Goal: Transaction & Acquisition: Download file/media

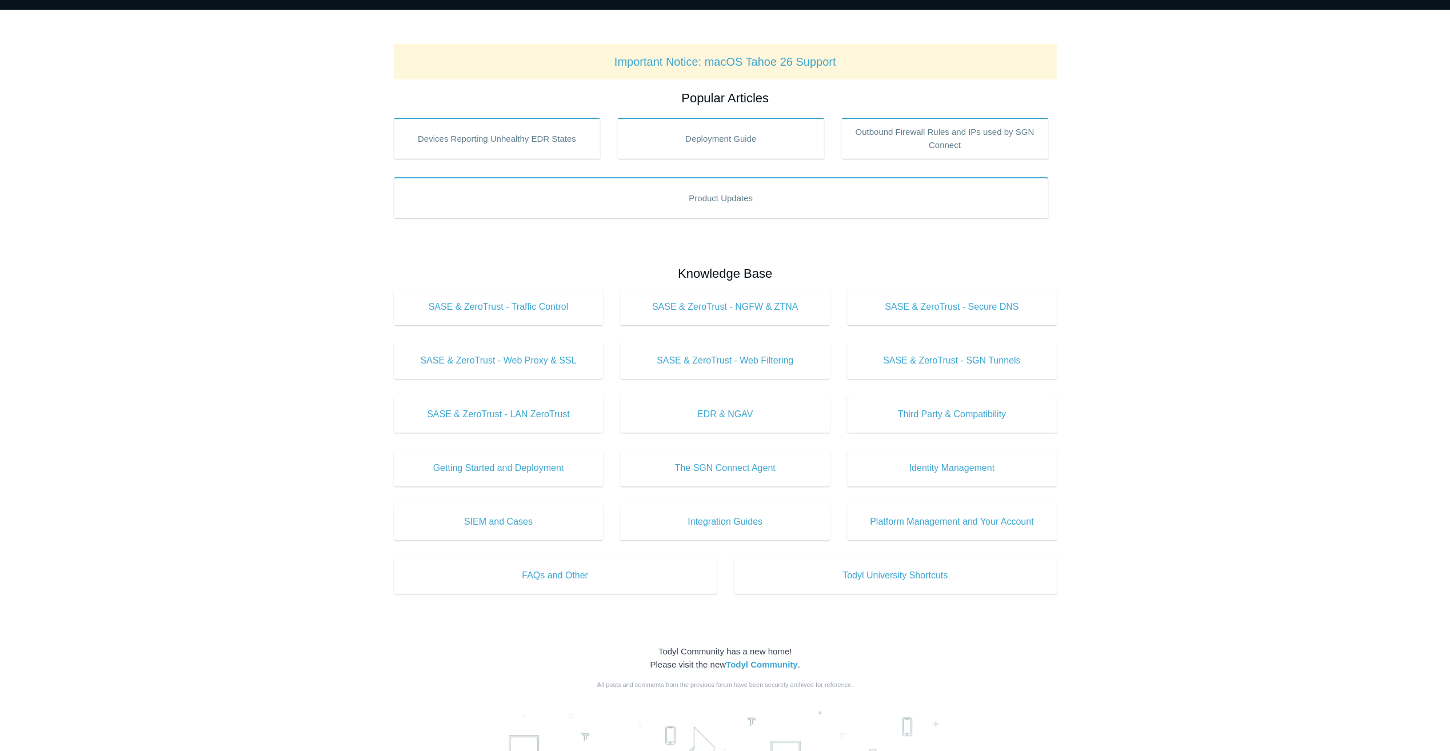
scroll to position [358, 0]
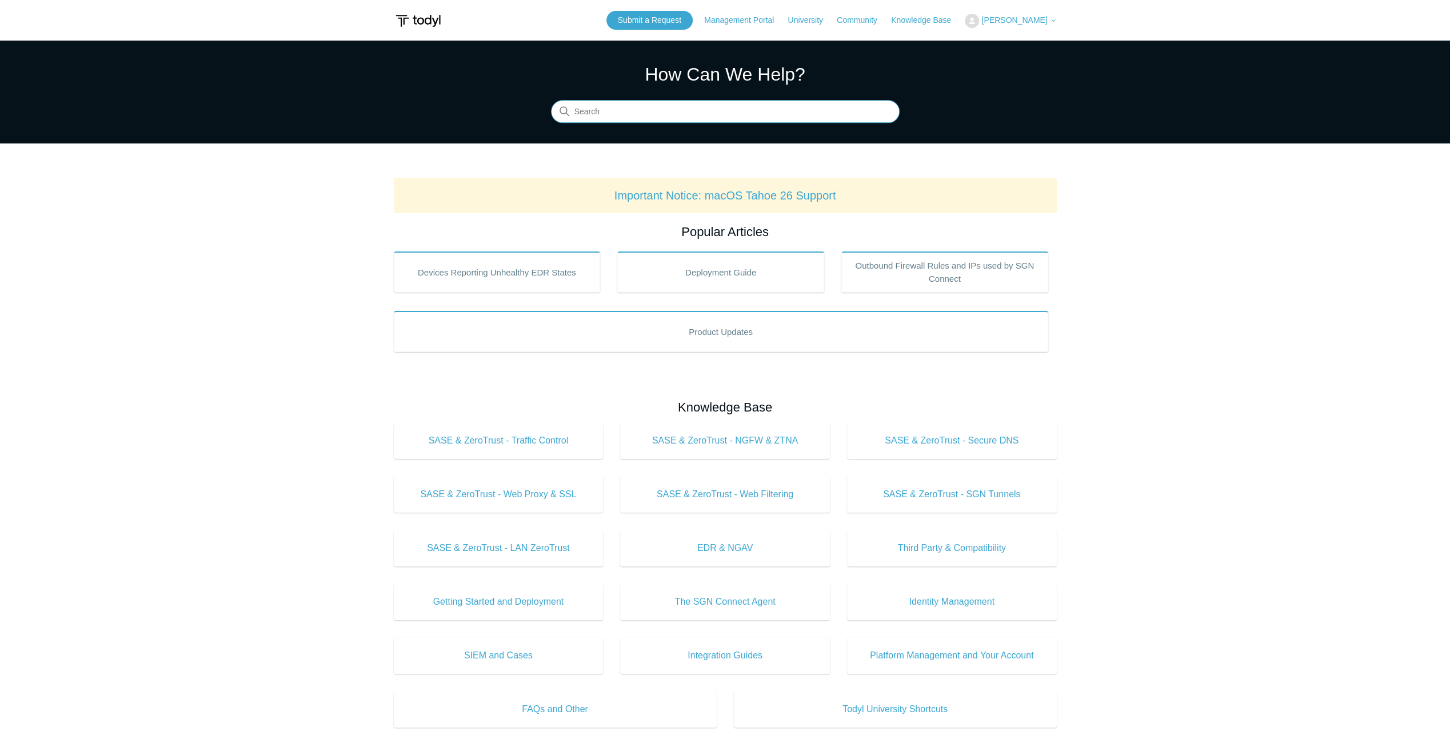
click at [705, 111] on input "Search" at bounding box center [725, 112] width 349 height 23
type input "r"
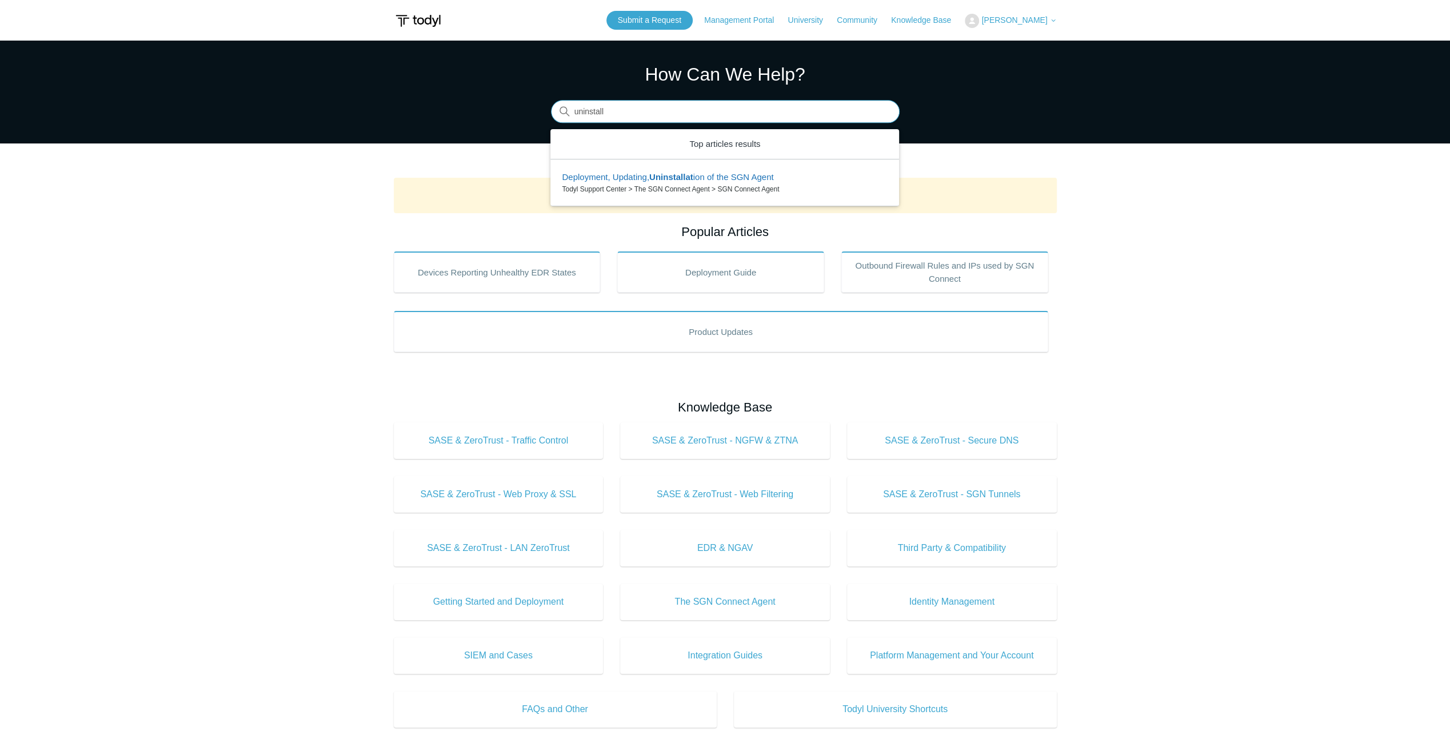
type input "uninstall"
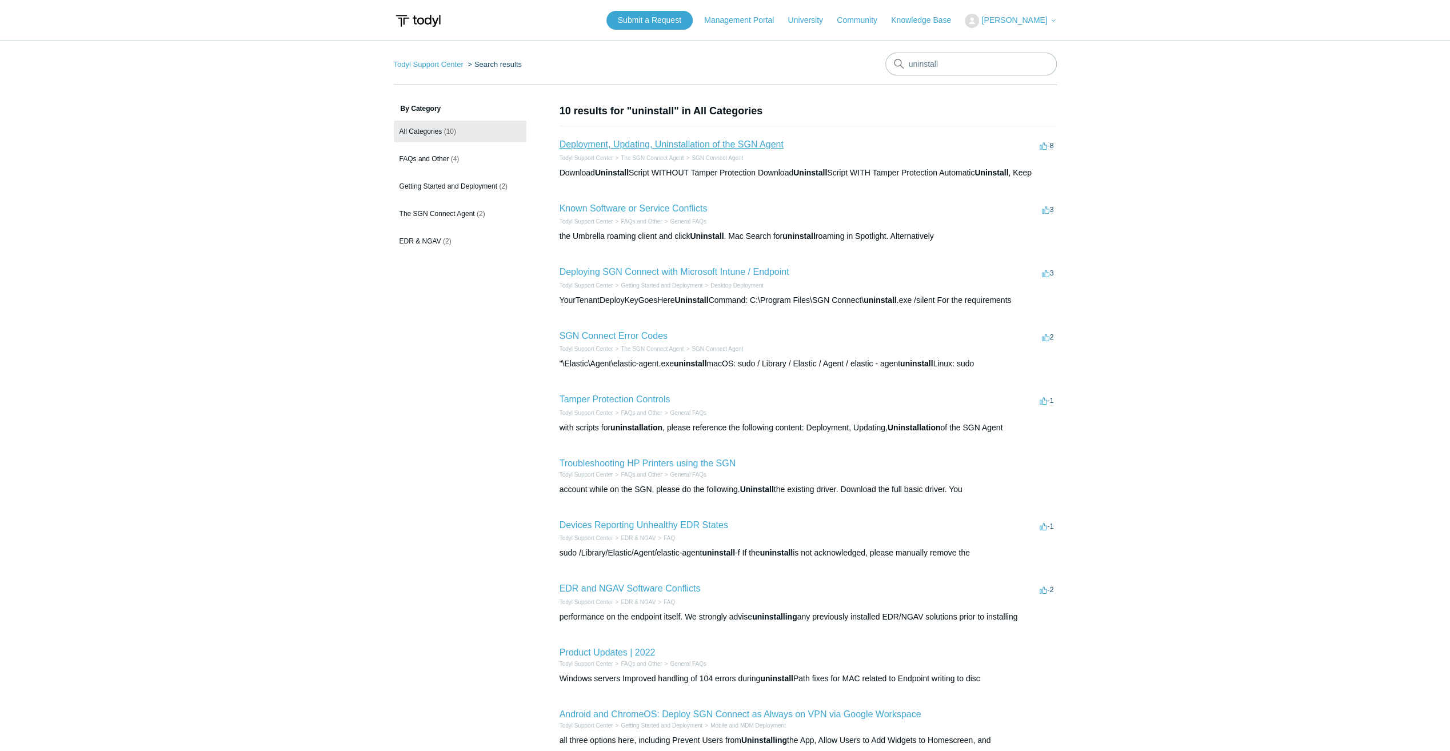
click at [722, 147] on link "Deployment, Updating, Uninstallation of the SGN Agent" at bounding box center [671, 144] width 224 height 10
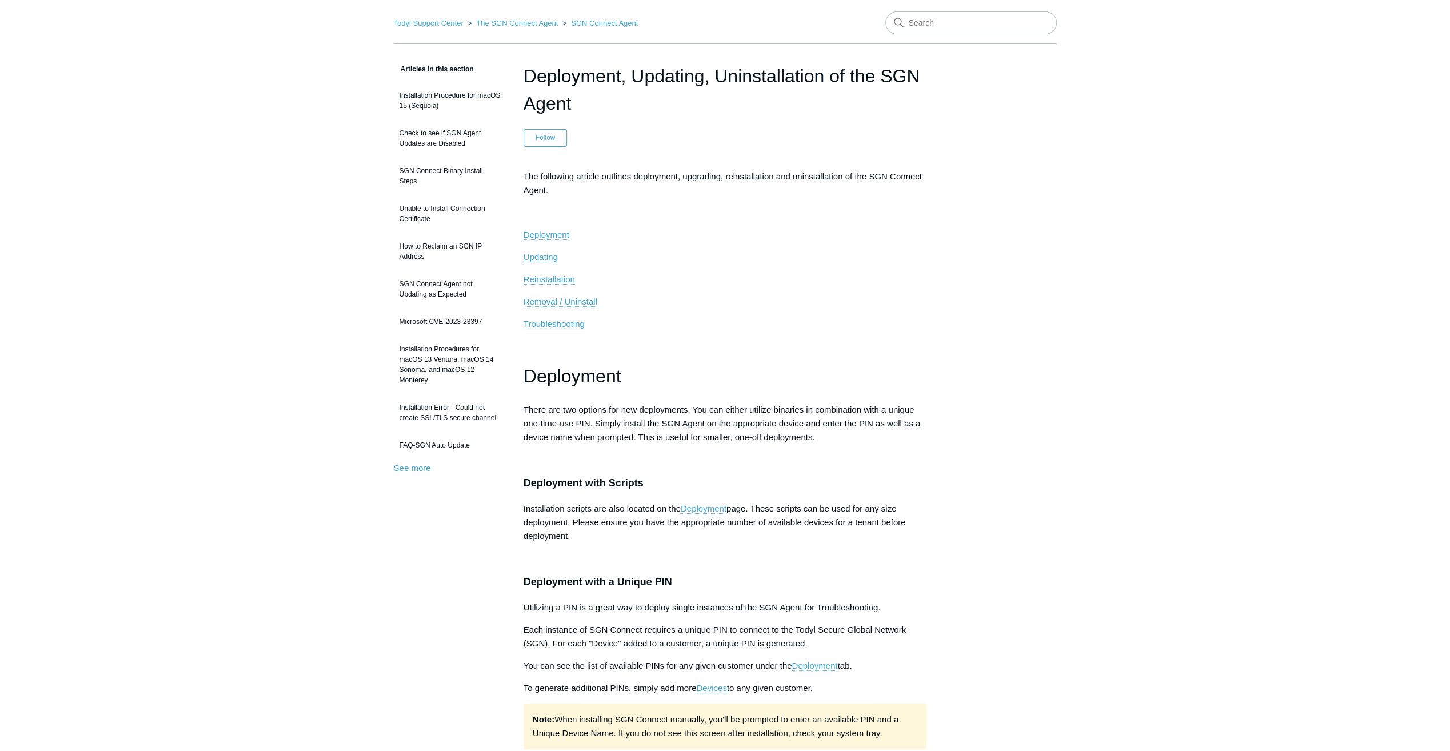
scroll to position [57, 0]
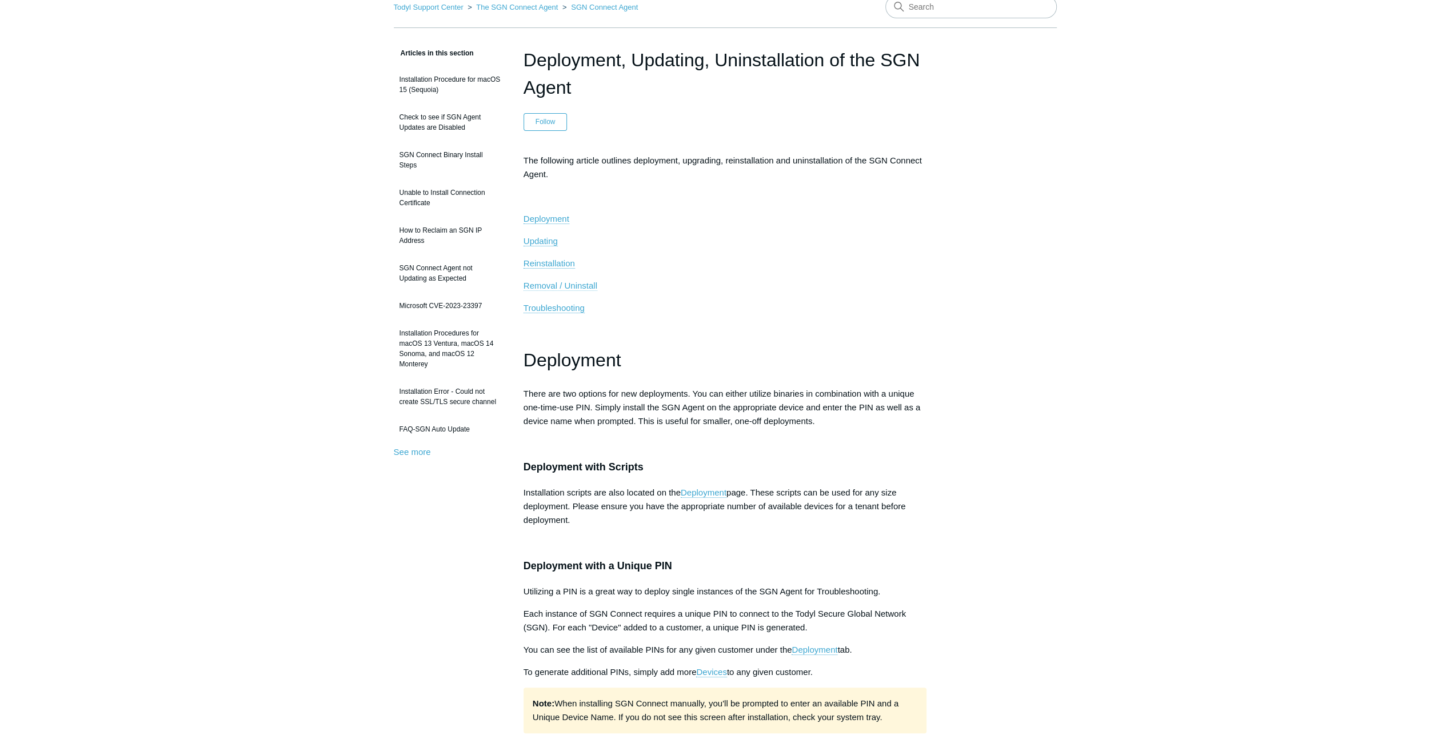
click at [570, 285] on span "Removal / Uninstall" at bounding box center [560, 286] width 74 height 10
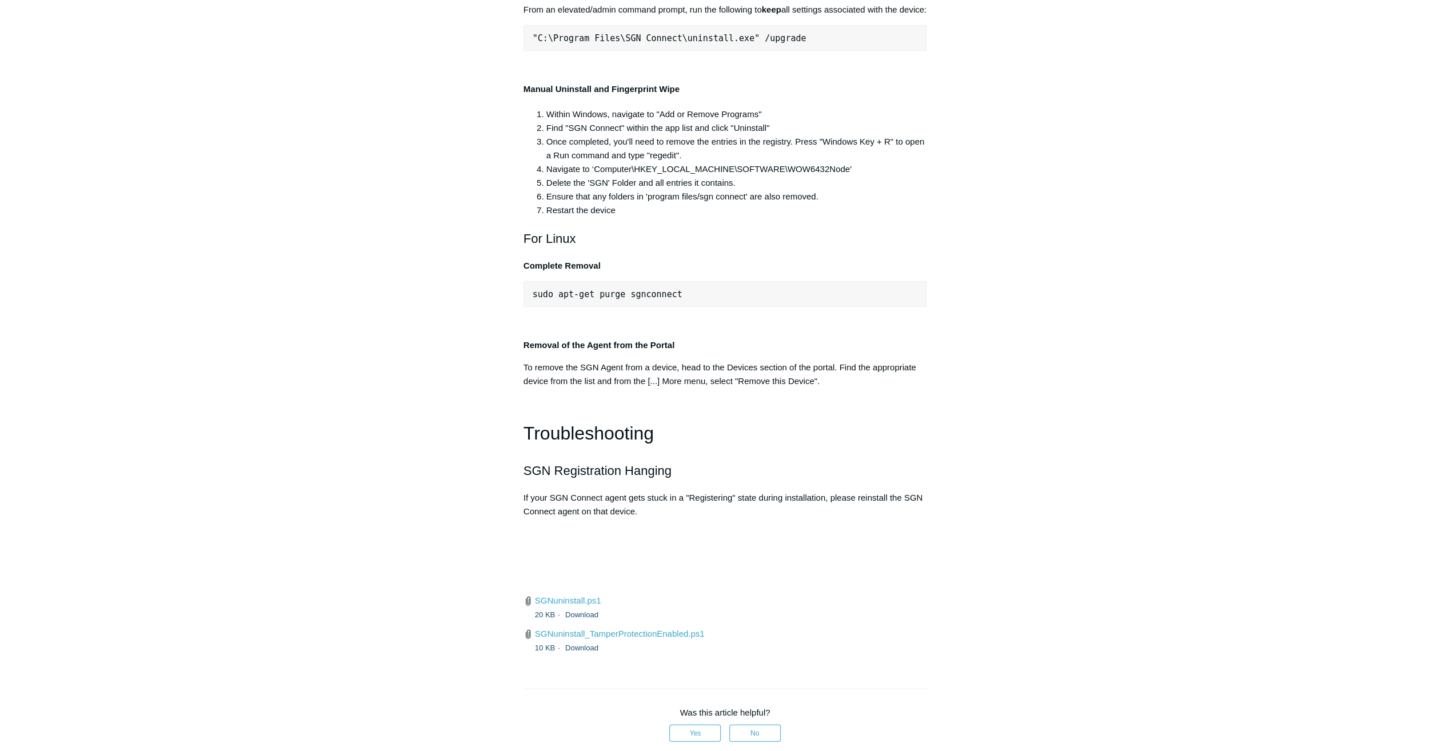
scroll to position [2280, 0]
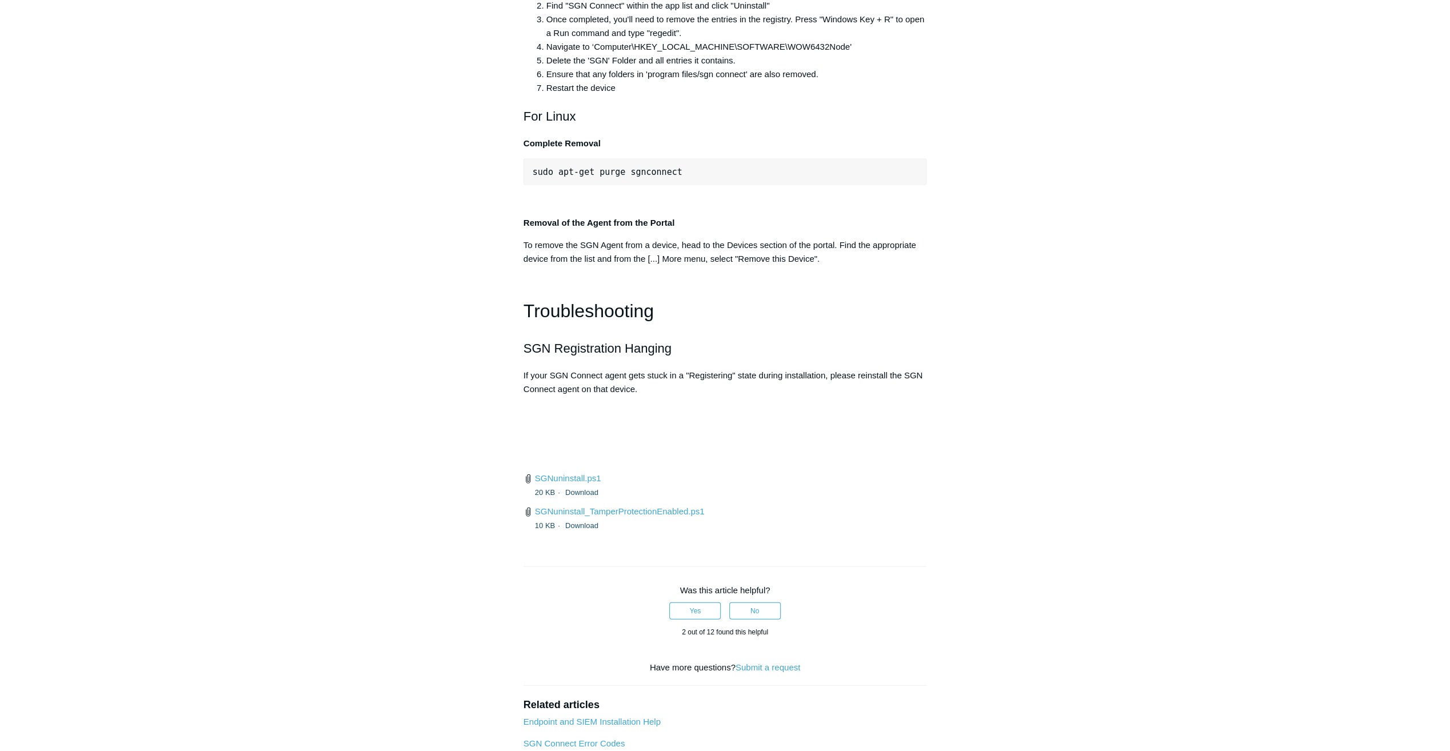
scroll to position [2794, 0]
